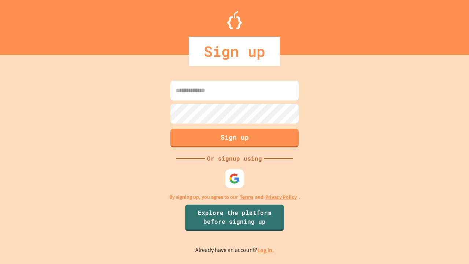
click at [266, 250] on link "Log in." at bounding box center [265, 250] width 17 height 8
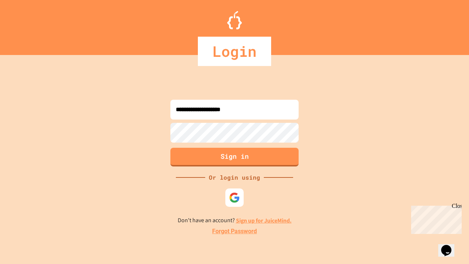
type input "**********"
